Goal: Task Accomplishment & Management: Manage account settings

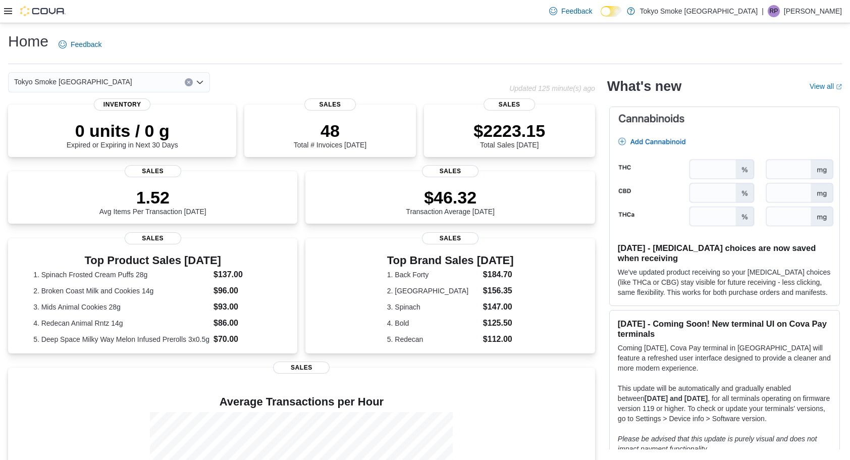
click at [817, 11] on p "[PERSON_NAME]" at bounding box center [813, 11] width 58 height 12
click at [773, 95] on span "Sign Out" at bounding box center [776, 98] width 27 height 10
